Goal: Transaction & Acquisition: Book appointment/travel/reservation

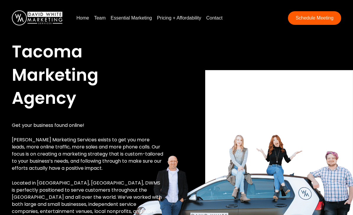
click at [157, 162] on p "[PERSON_NAME] Marketing Services exists to get you more leads, more online traf…" at bounding box center [88, 153] width 152 height 35
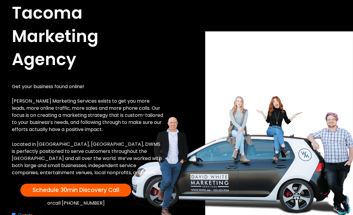
scroll to position [38, 0]
click at [203, 184] on div "Tacoma Marketing Agency Get your business found online! [PERSON_NAME] Marketing…" at bounding box center [176, 122] width 341 height 252
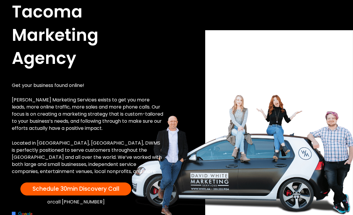
click at [102, 190] on span "Schedule 30min Discovery Call" at bounding box center [76, 189] width 87 height 8
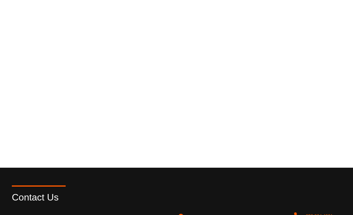
scroll to position [106, 0]
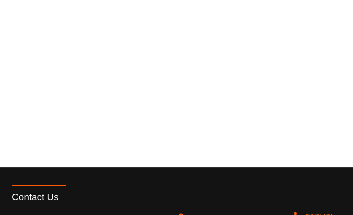
click at [142, 186] on div "Contact Us" at bounding box center [176, 197] width 341 height 24
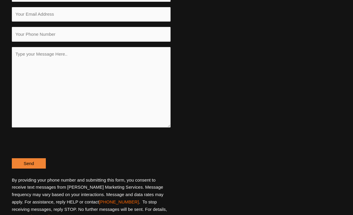
scroll to position [378, 0]
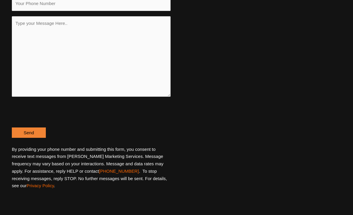
click at [121, 131] on p "Send" at bounding box center [91, 132] width 159 height 11
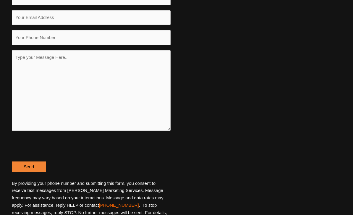
scroll to position [344, 0]
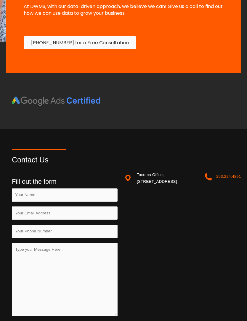
scroll to position [730, 0]
